Goal: Information Seeking & Learning: Learn about a topic

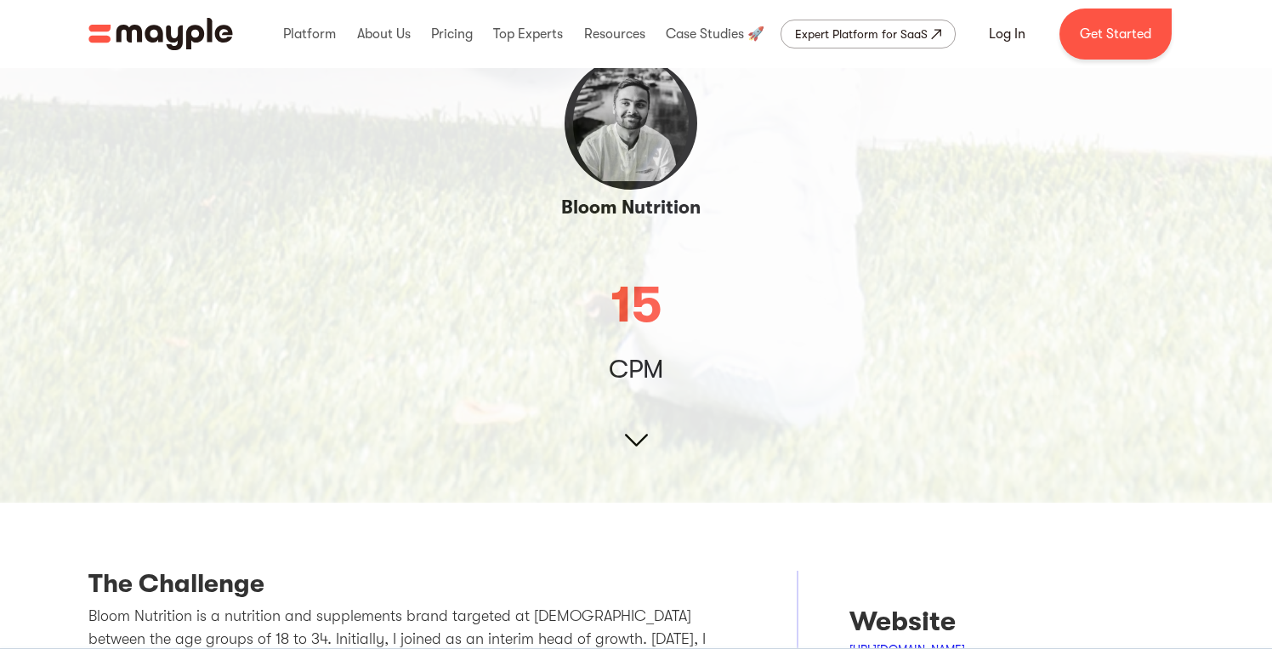
scroll to position [193, 0]
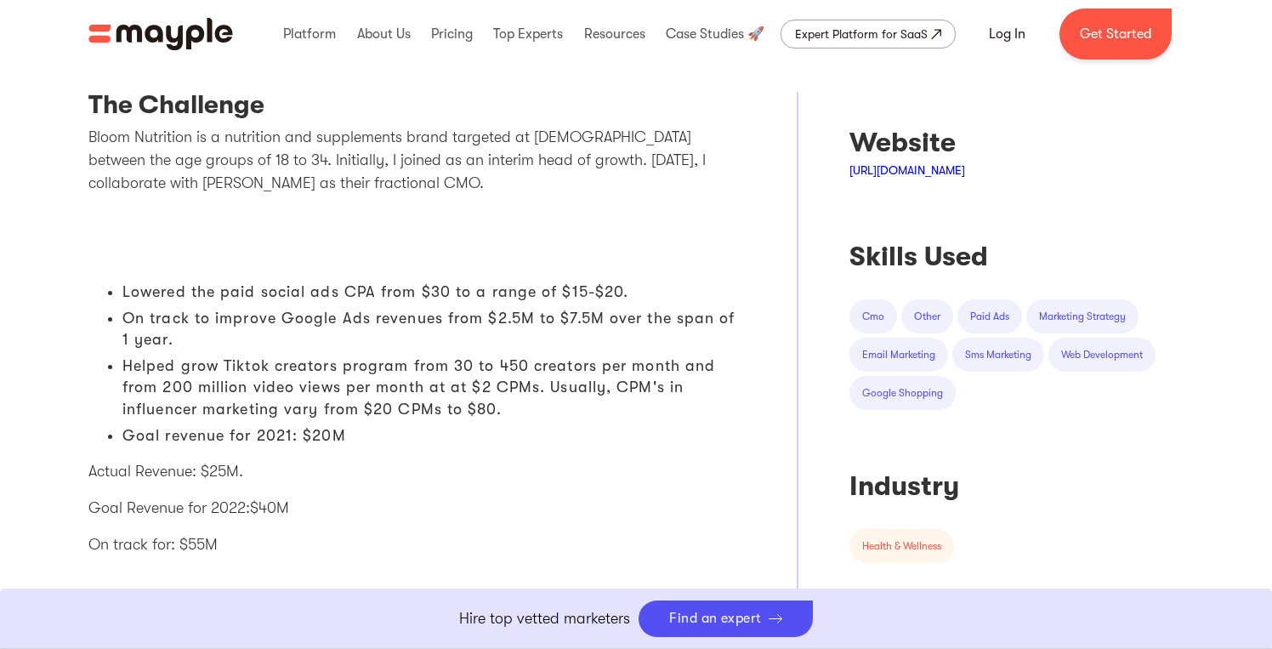
scroll to position [669, 0]
click at [169, 33] on img "home" at bounding box center [160, 34] width 145 height 32
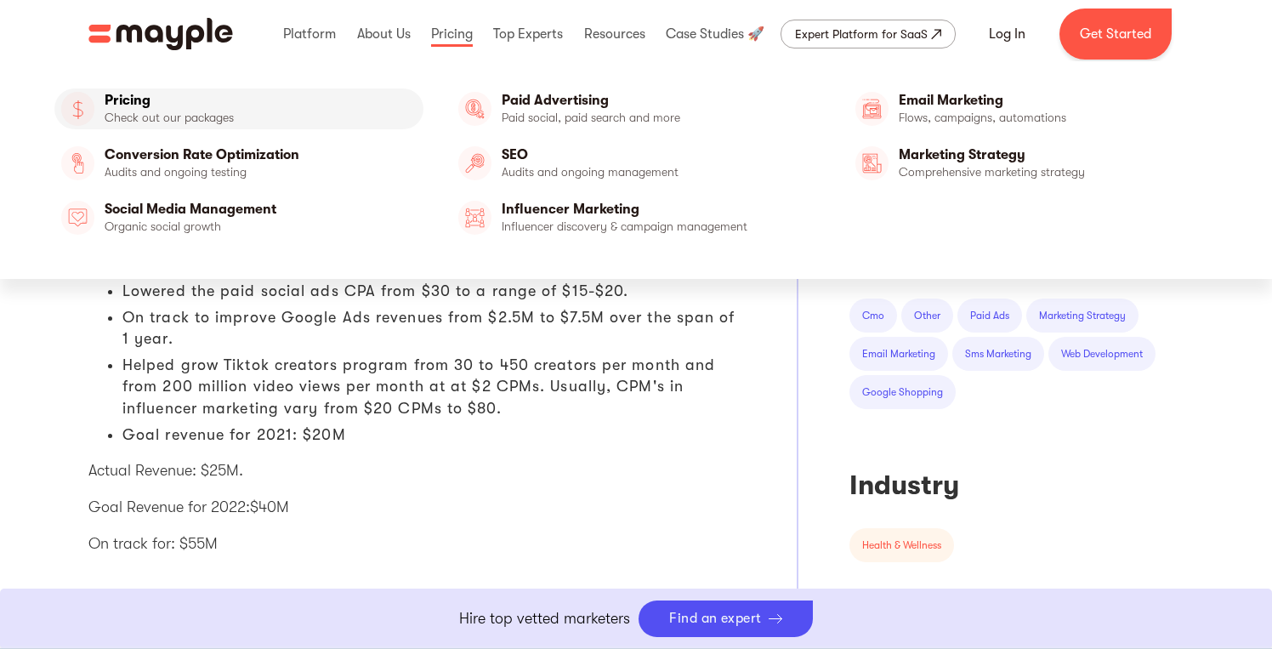
click at [144, 110] on link "Pricing" at bounding box center [238, 108] width 369 height 41
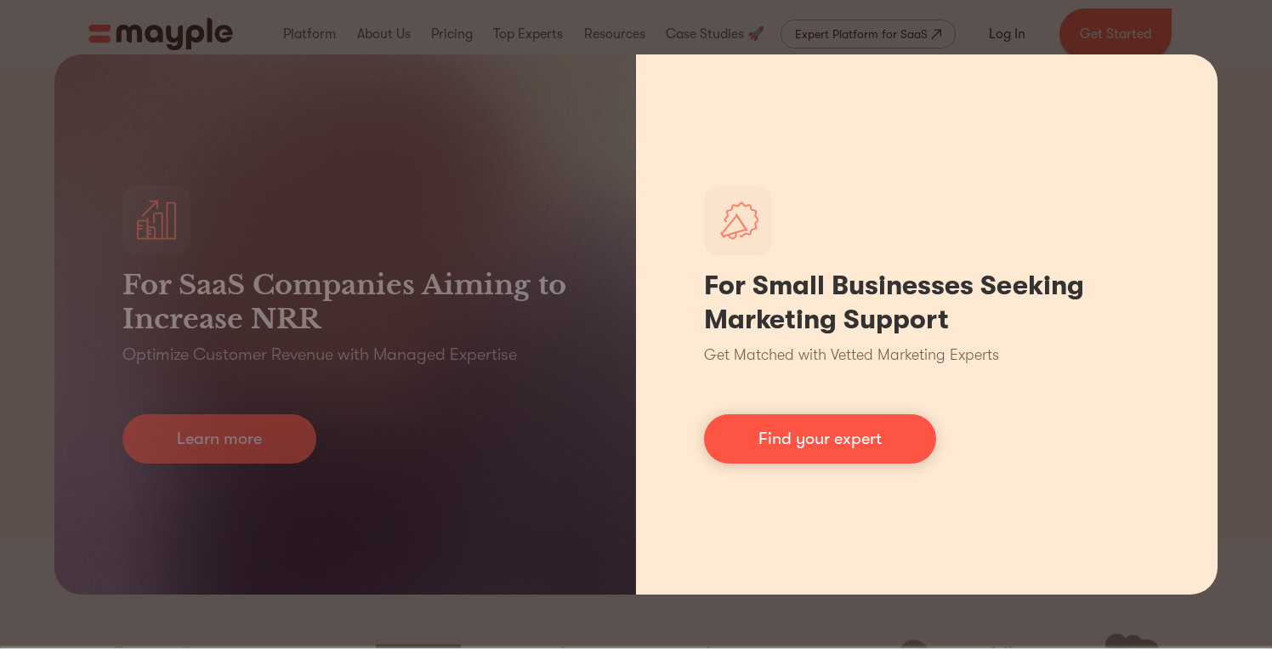
click at [1057, 361] on div "For Small Businesses Seeking Marketing Support Get Matched with Vetted Marketin…" at bounding box center [927, 324] width 582 height 540
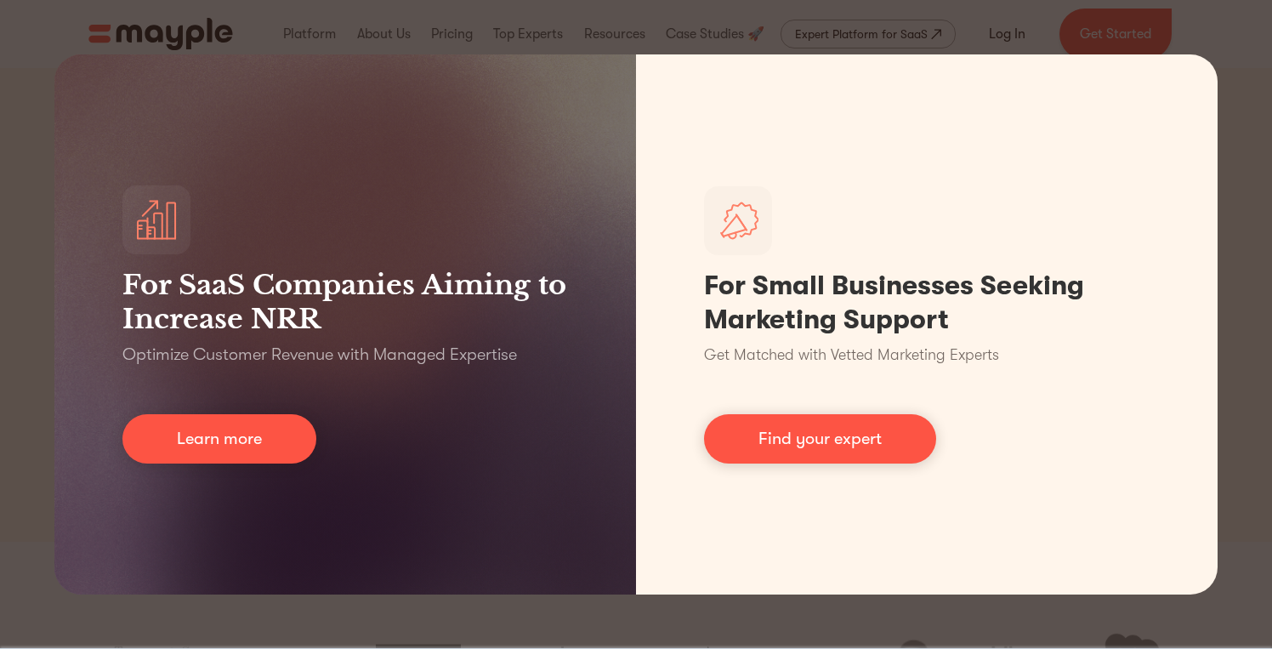
click at [1231, 327] on div "For SaaS Companies Aiming to Increase NRR Optimize Customer Revenue with Manage…" at bounding box center [636, 324] width 1272 height 649
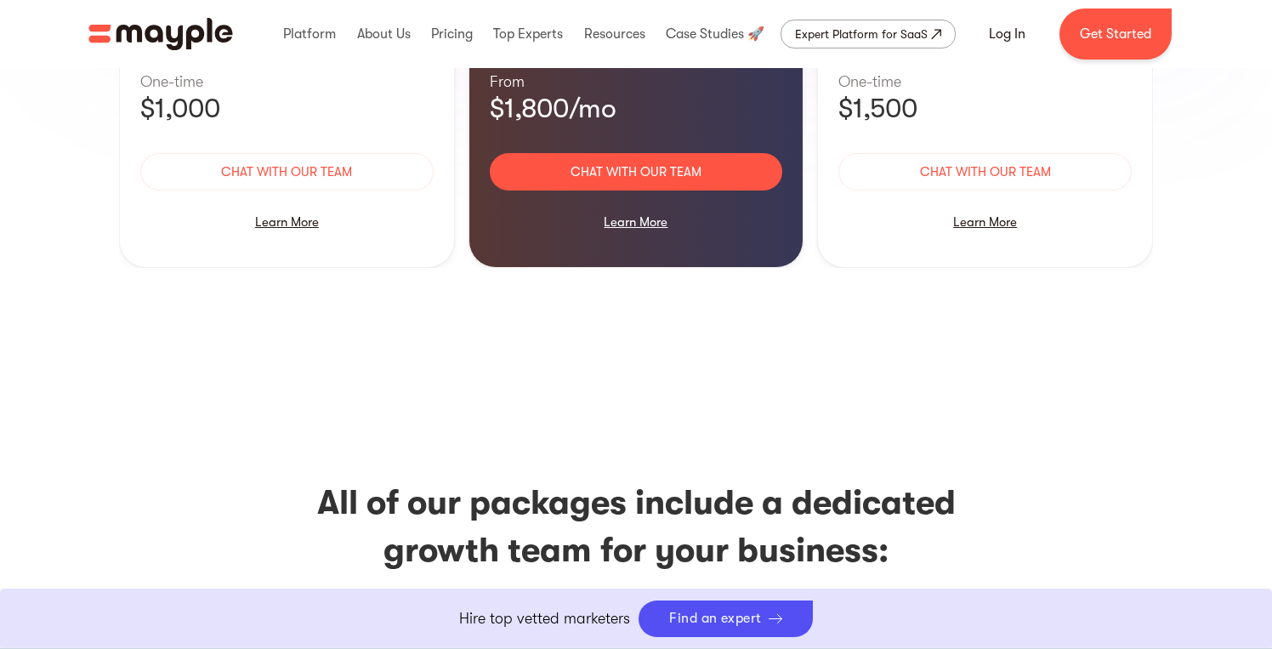
scroll to position [1788, 0]
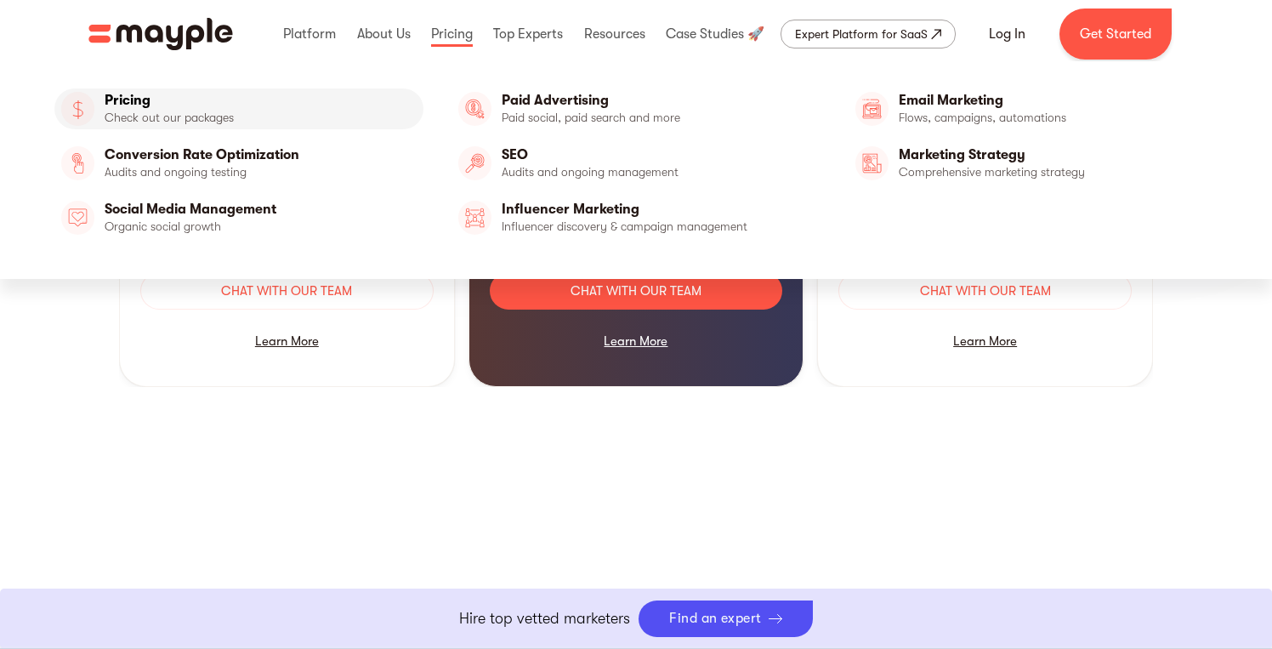
click at [188, 94] on link "Pricing" at bounding box center [238, 108] width 369 height 41
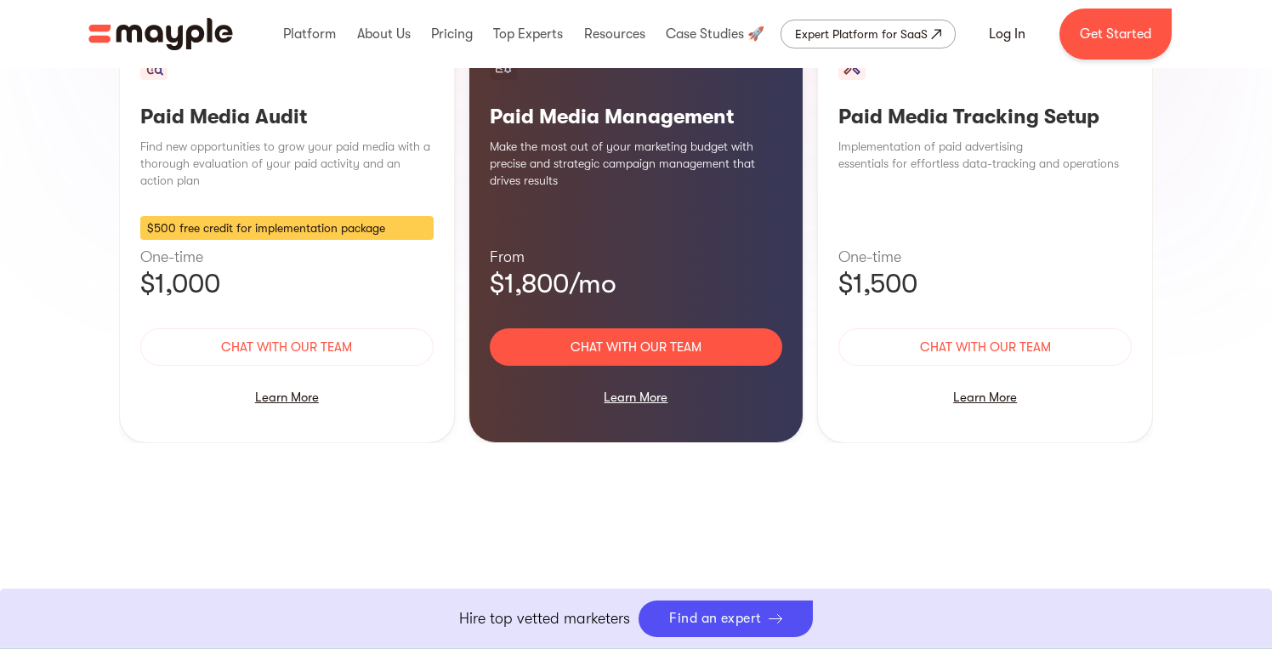
scroll to position [1283, 0]
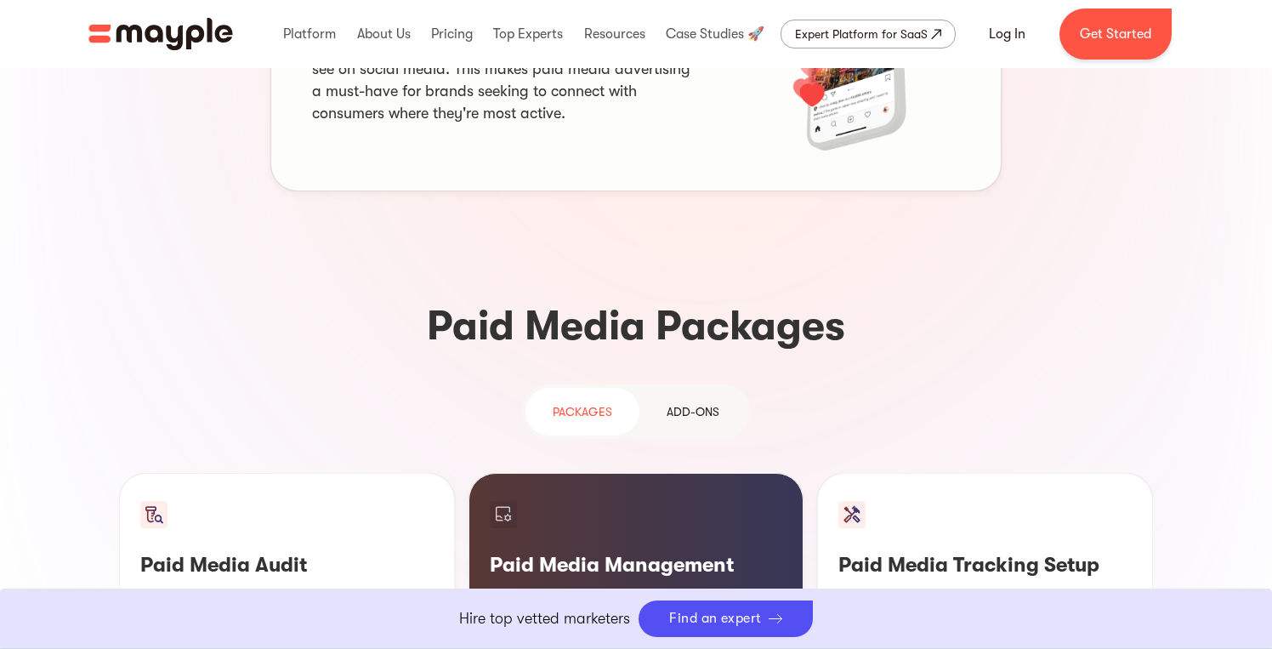
click at [674, 401] on div "Add-ons" at bounding box center [693, 411] width 53 height 20
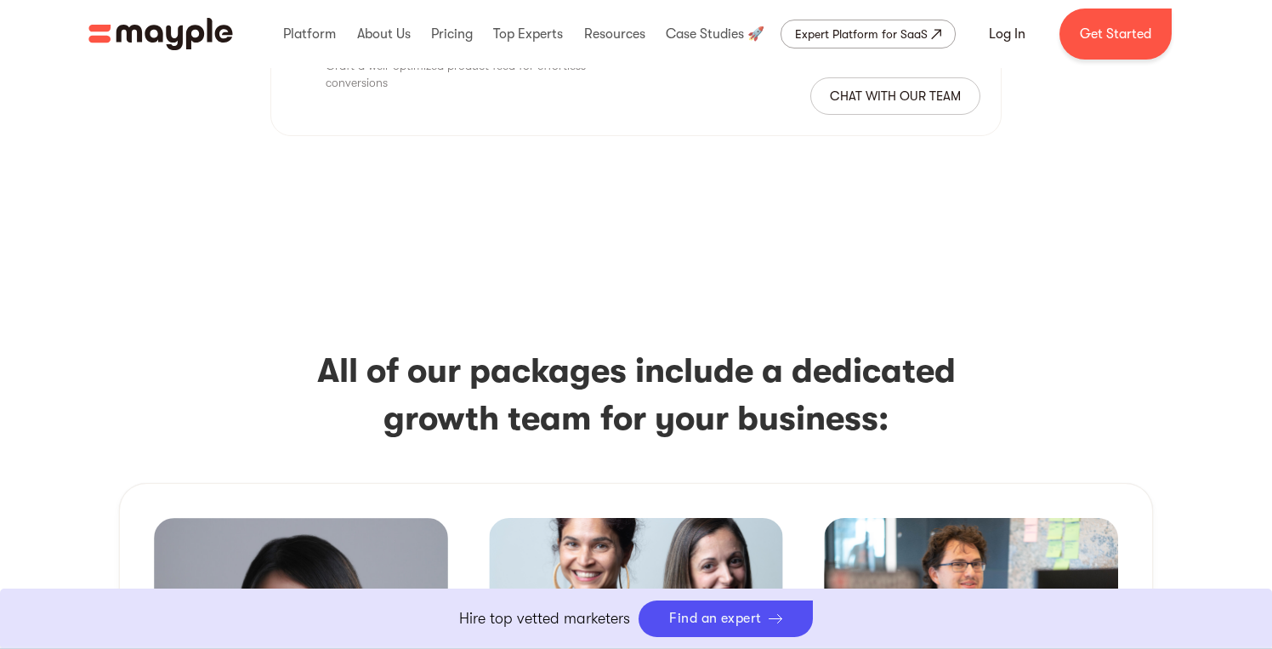
scroll to position [2400, 0]
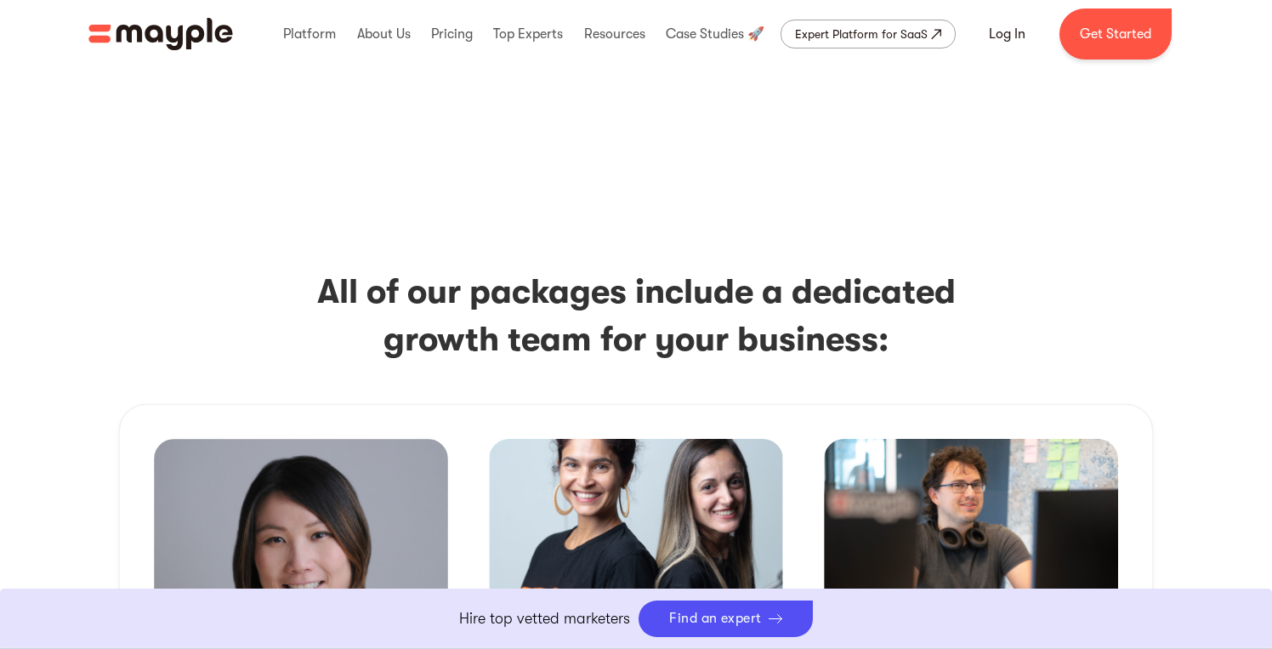
click at [172, 44] on img "home" at bounding box center [160, 34] width 145 height 32
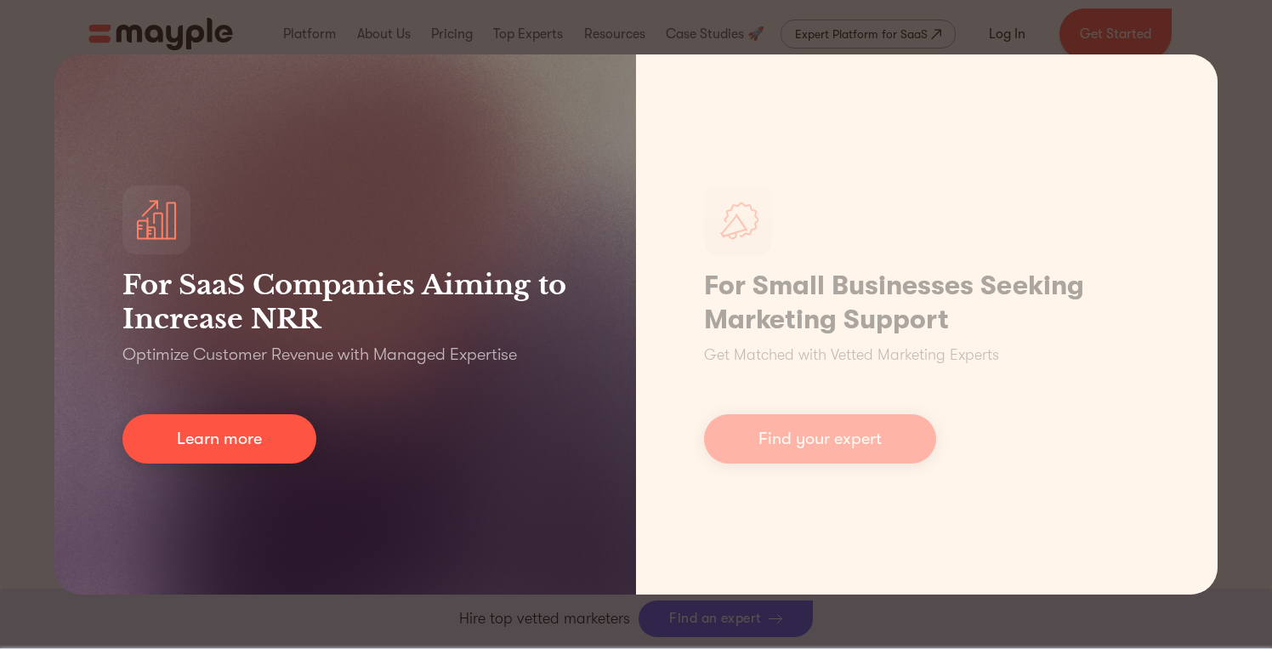
scroll to position [1044, 0]
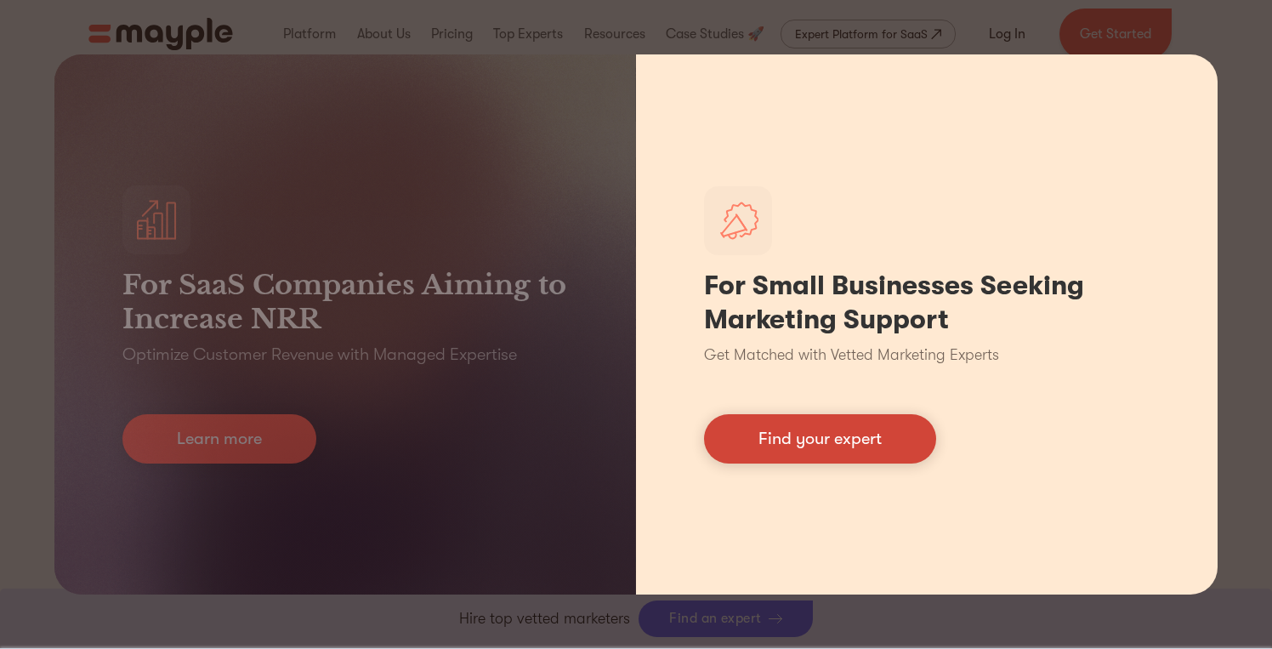
click at [789, 430] on link "Find your expert" at bounding box center [820, 438] width 232 height 49
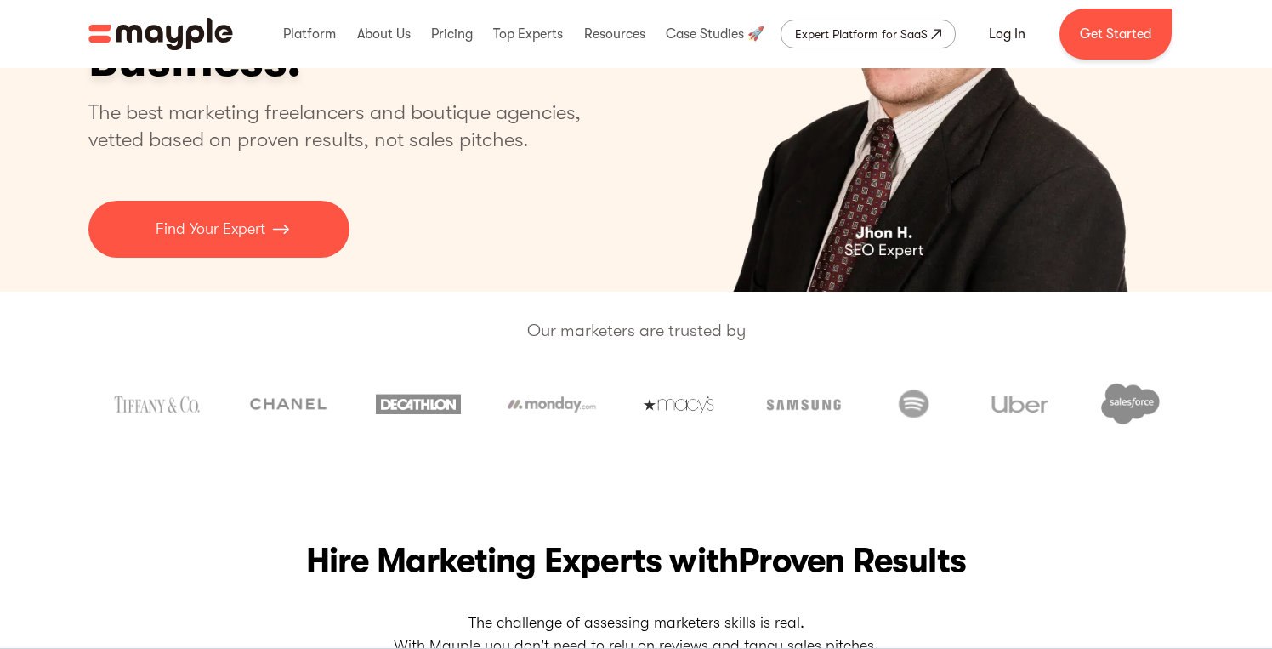
scroll to position [0, 0]
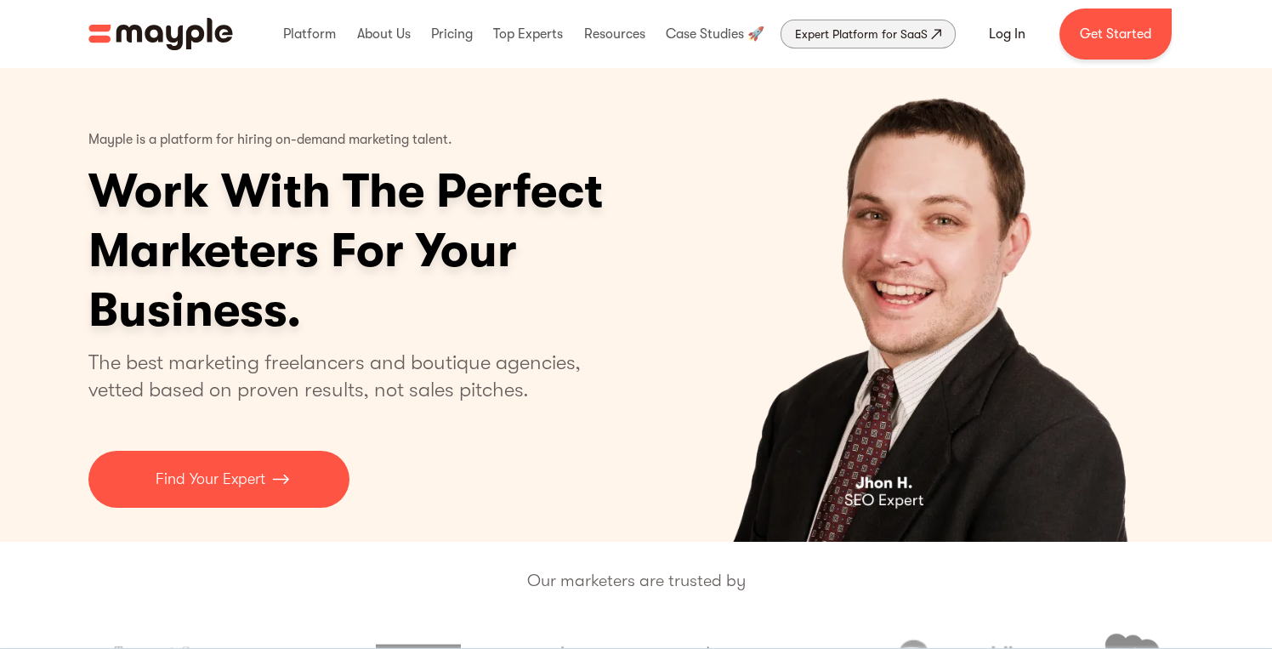
click at [856, 31] on div "Expert Platform for SaaS" at bounding box center [861, 34] width 133 height 20
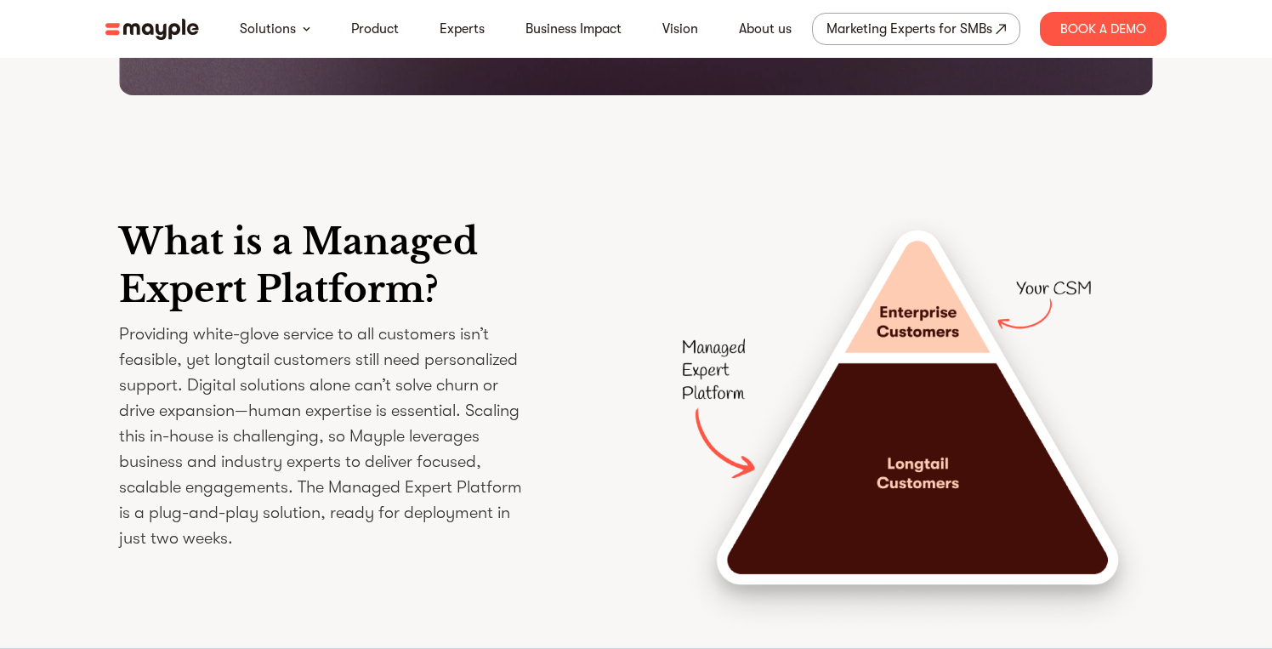
scroll to position [2354, 0]
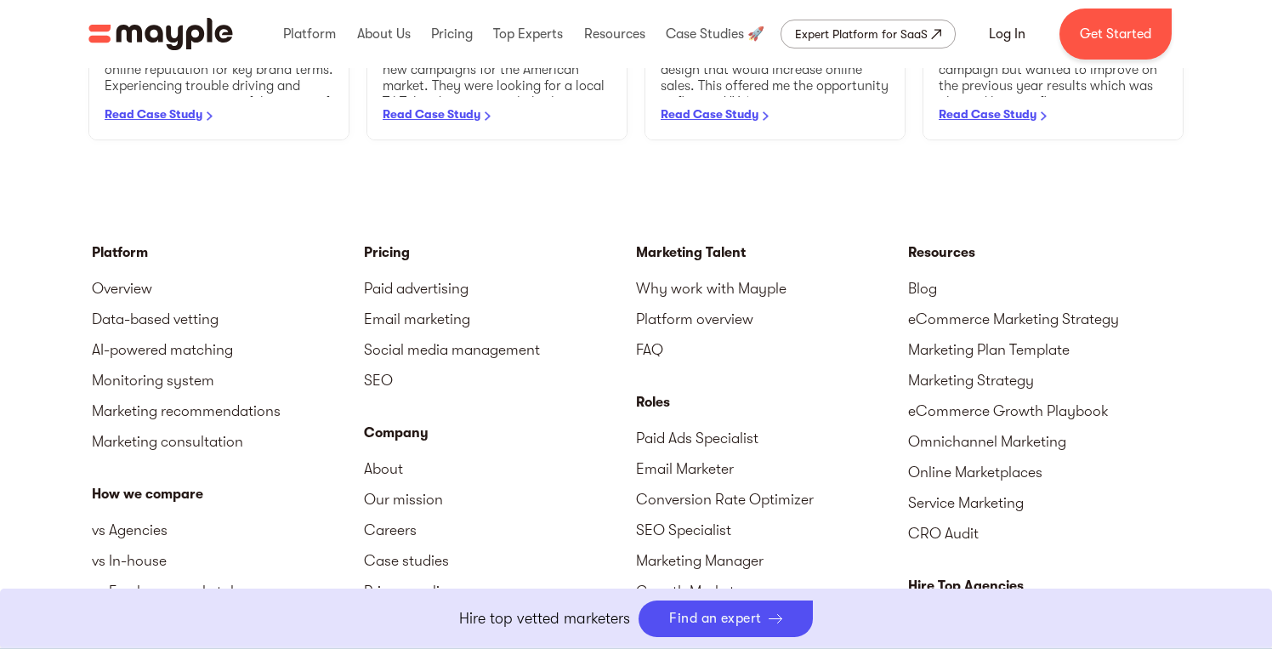
scroll to position [1798, 0]
